Goal: Find specific page/section: Find specific page/section

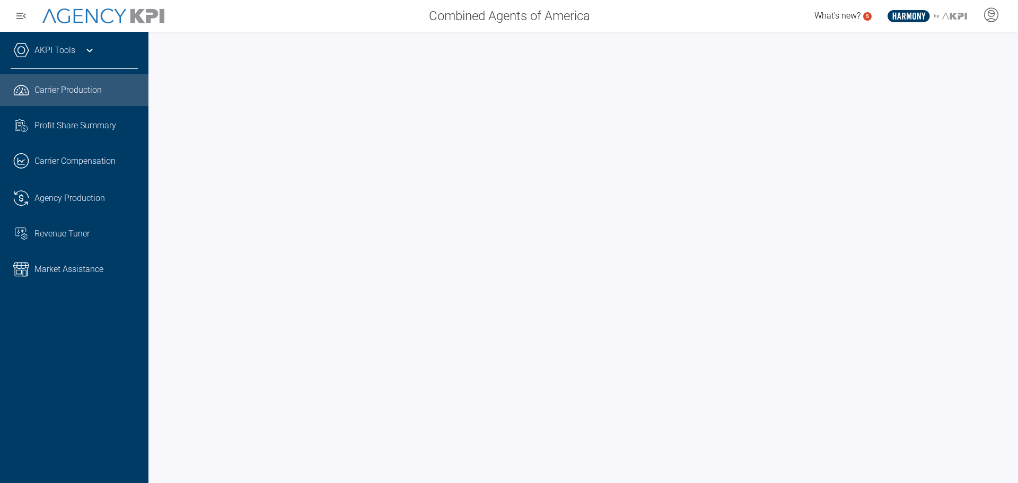
click at [75, 268] on span "Market Assistance" at bounding box center [68, 269] width 69 height 13
